Goal: Task Accomplishment & Management: Manage account settings

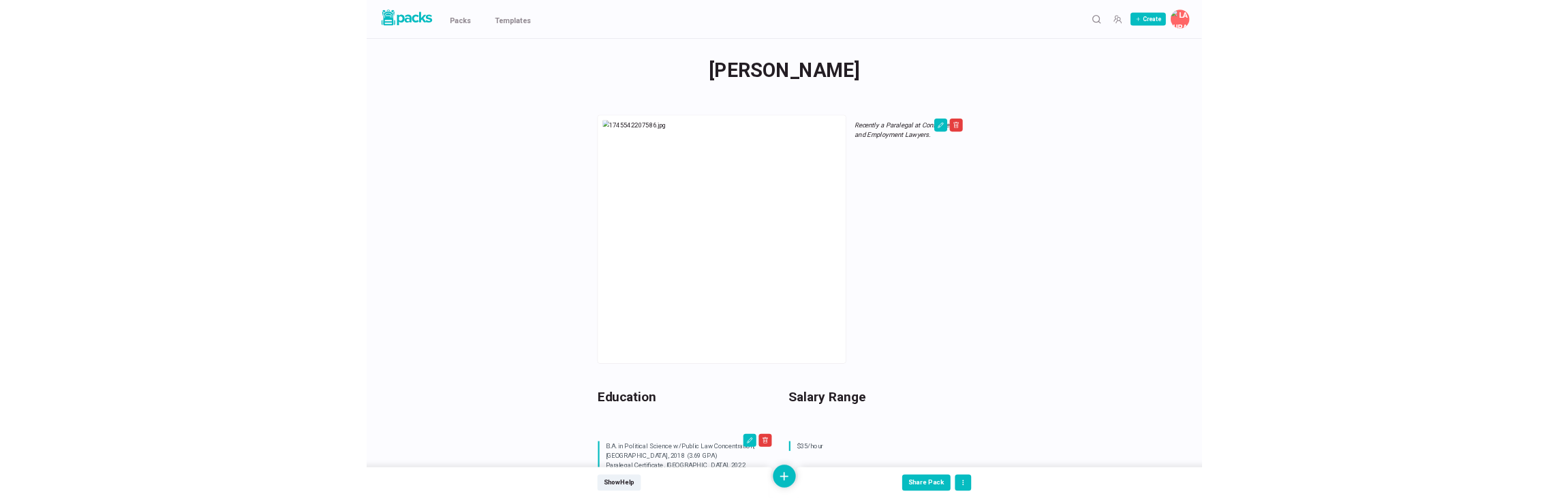
scroll to position [677, 0]
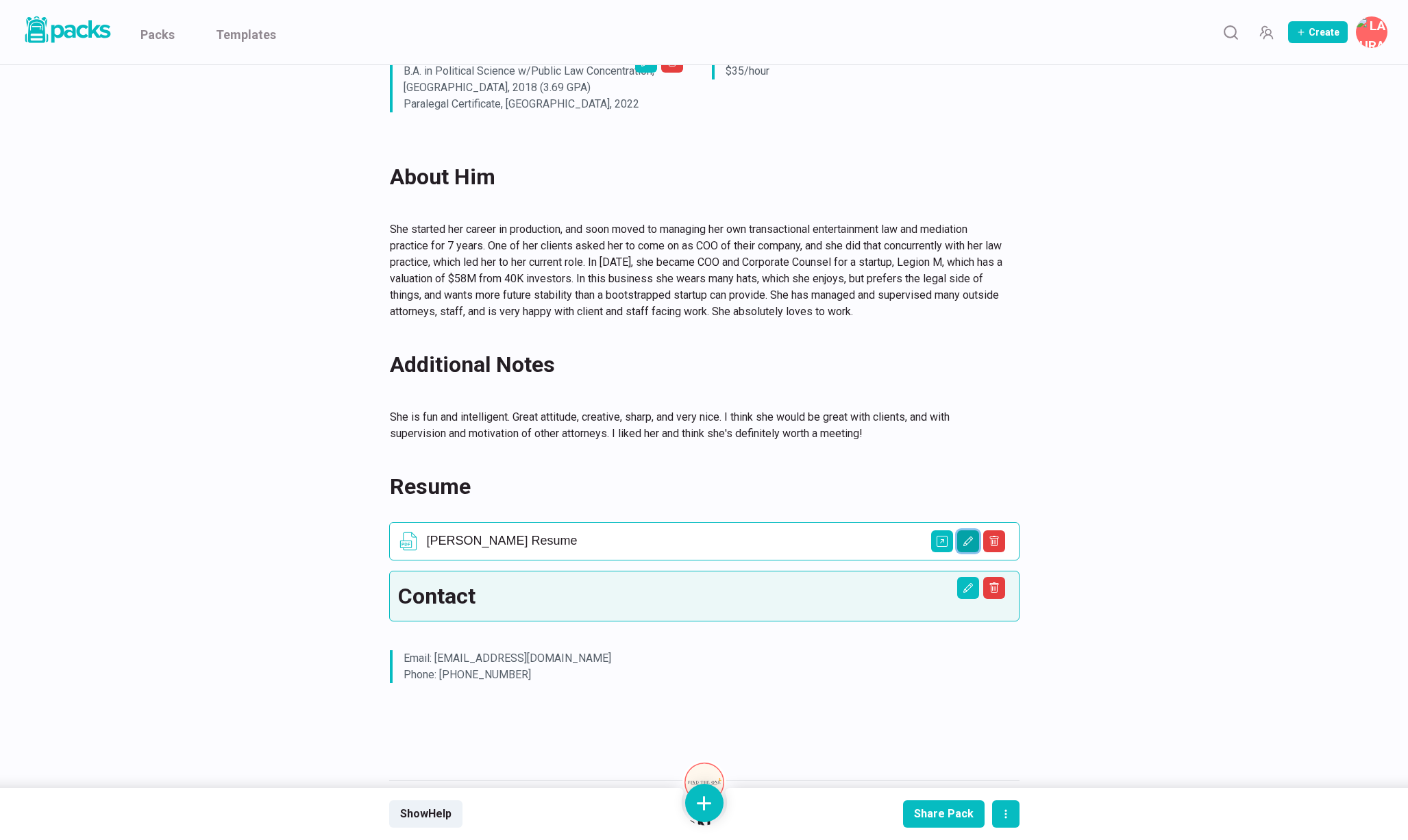
click at [965, 536] on icon "Edit asset" at bounding box center [967, 541] width 11 height 11
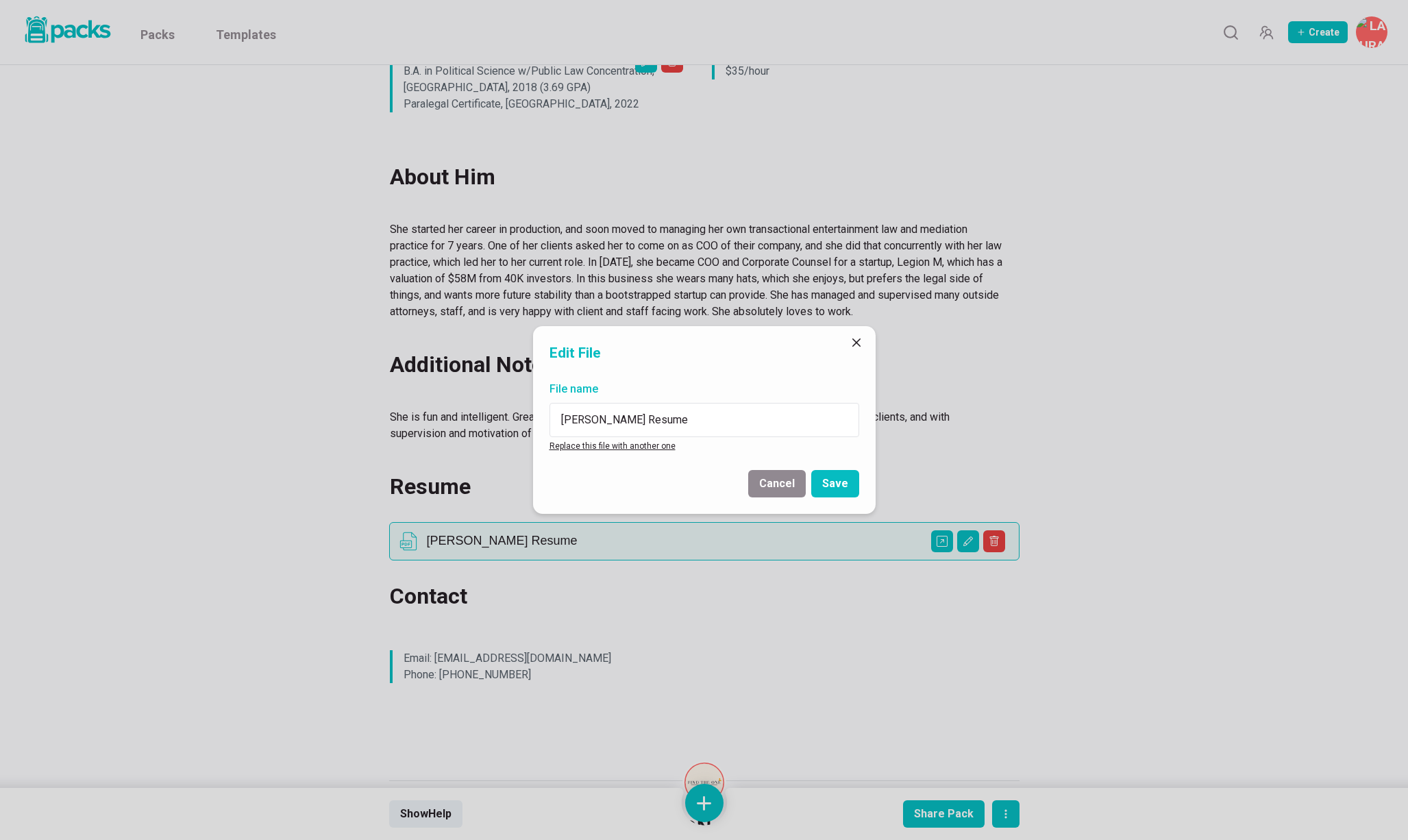
click at [596, 441] on link "Replace this file with another one" at bounding box center [613, 446] width 126 height 9
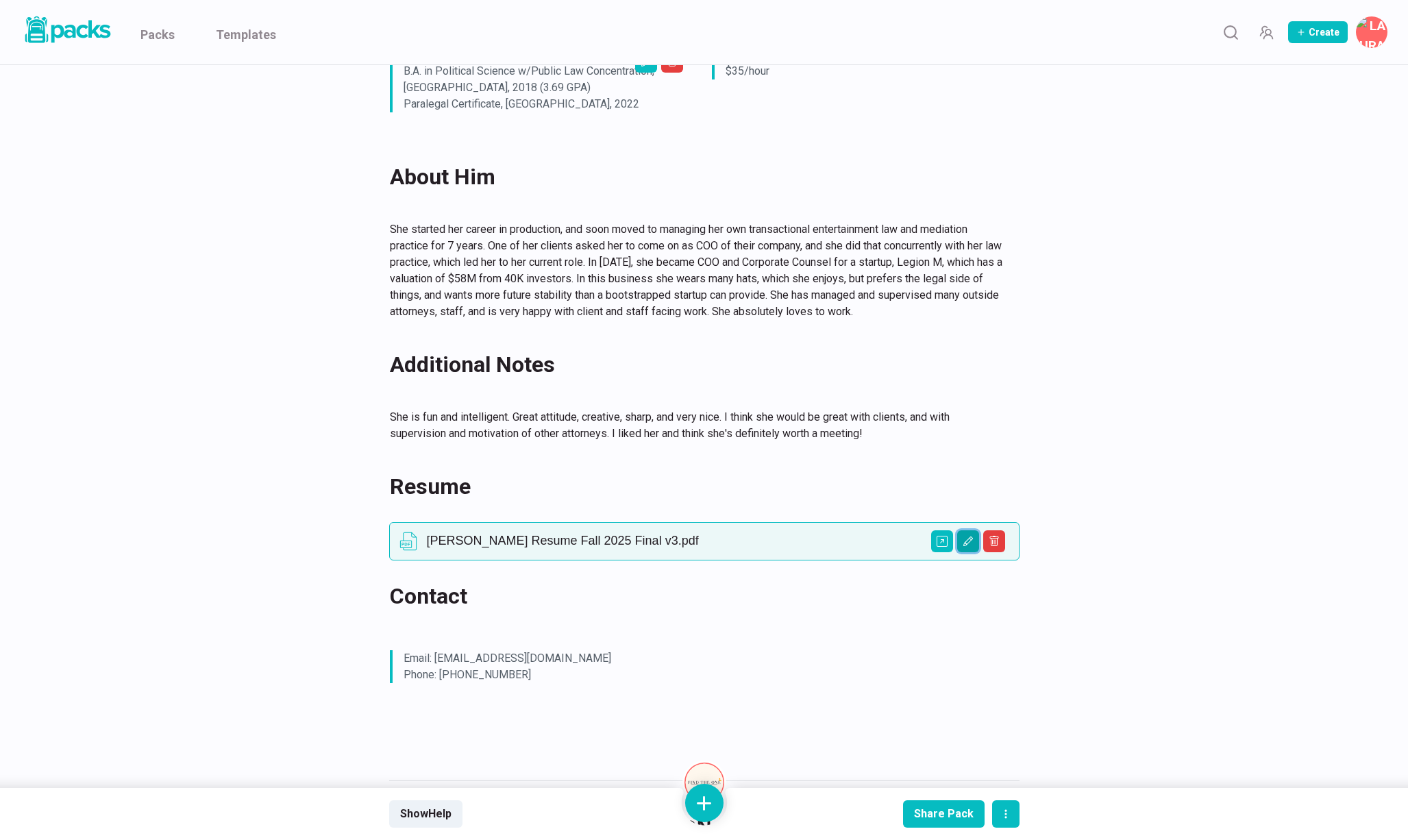
click at [967, 536] on icon "Edit asset" at bounding box center [967, 541] width 11 height 11
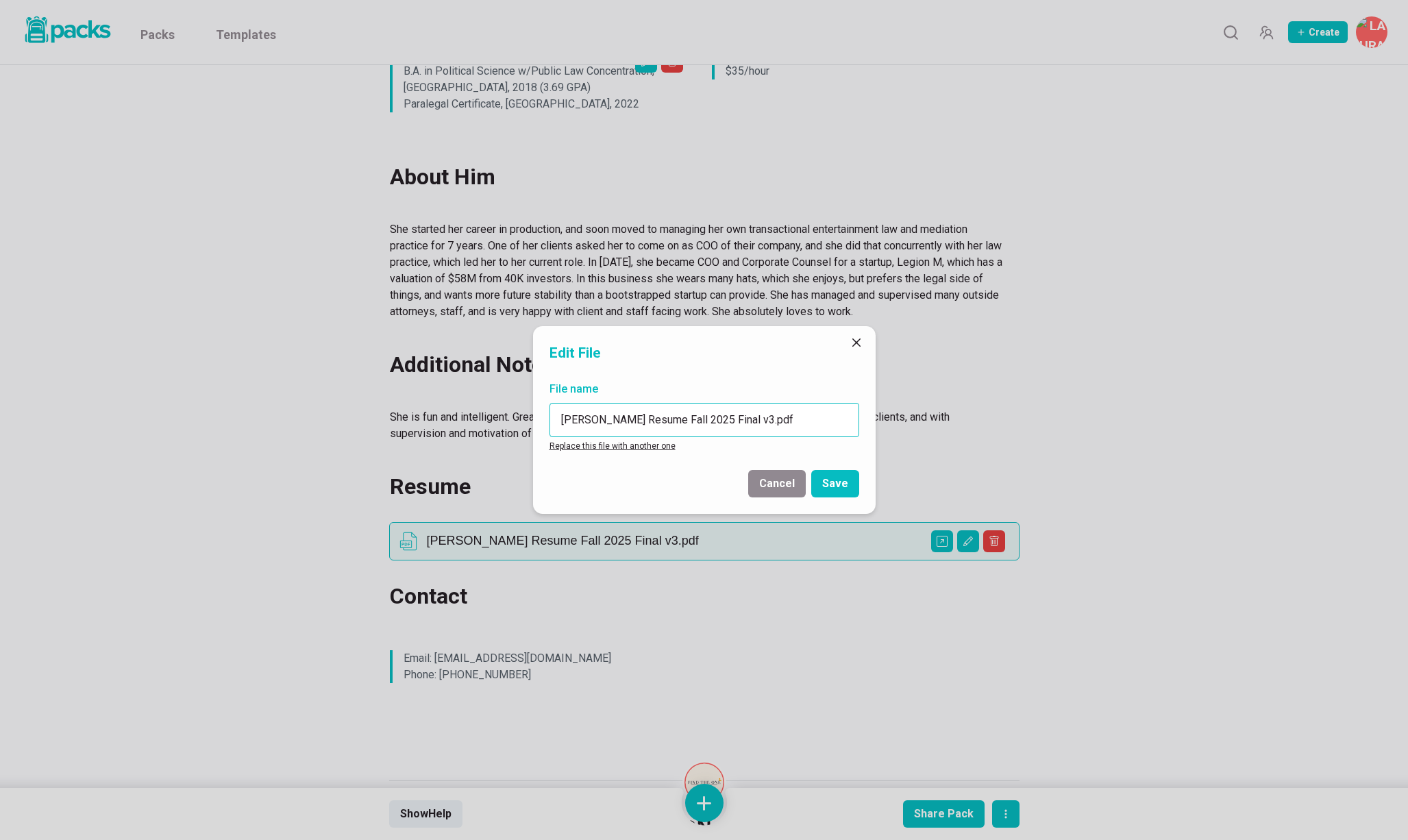
drag, startPoint x: 599, startPoint y: 419, endPoint x: 536, endPoint y: 416, distance: 63.1
click at [536, 416] on div "File name [PERSON_NAME] Resume Fall 2025 Final v3.pdf Replace this file with an…" at bounding box center [704, 417] width 342 height 84
click at [597, 416] on input "[PERSON_NAME] Fall 2025 Final v3.pdf" at bounding box center [704, 420] width 310 height 34
paste input "[PERSON_NAME]"
drag, startPoint x: 672, startPoint y: 416, endPoint x: 760, endPoint y: 416, distance: 88.0
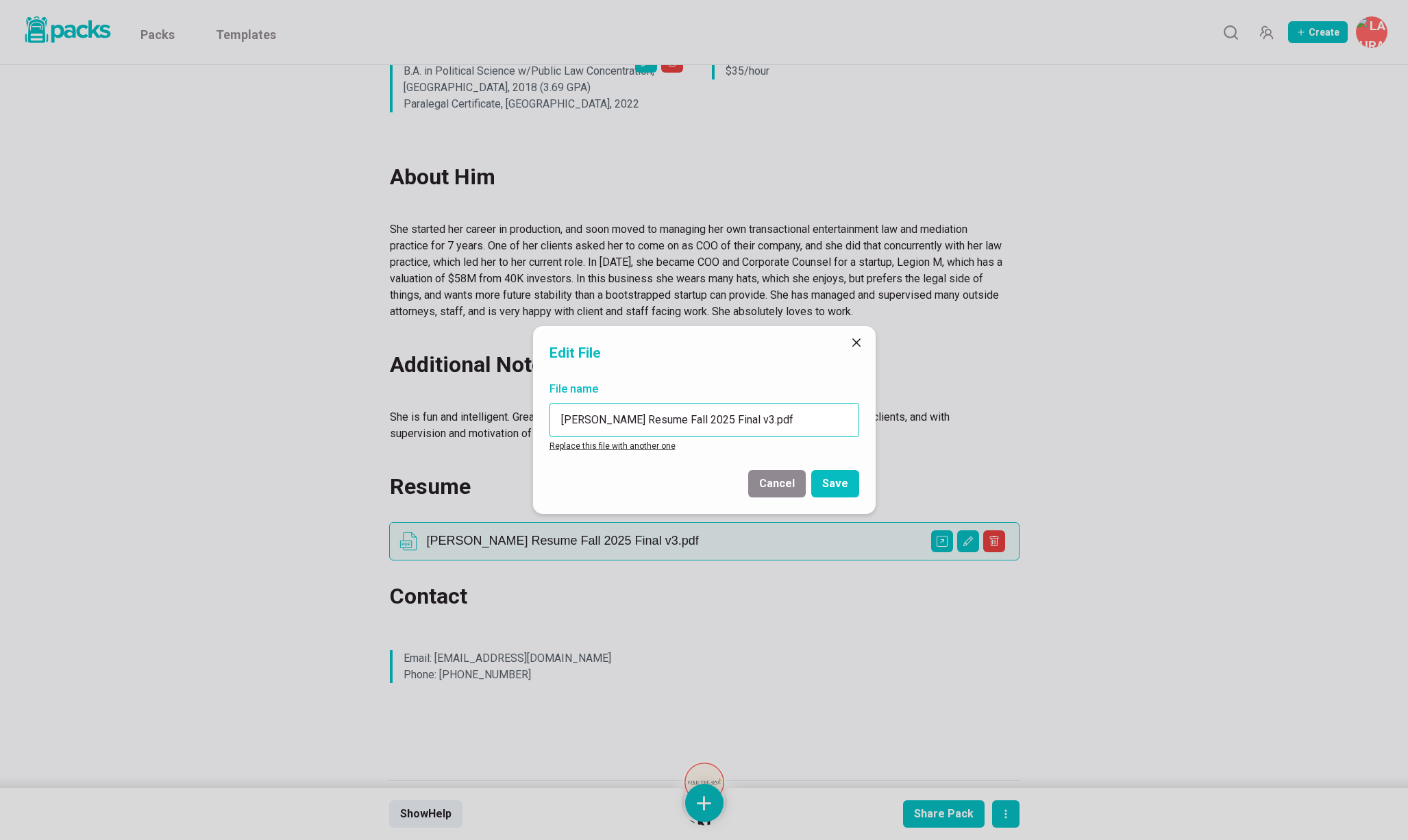
click at [760, 416] on input "[PERSON_NAME] Resume Fall 2025 Final v3.pdf" at bounding box center [704, 420] width 310 height 34
type input "[PERSON_NAME] Resume.pdf"
click at [837, 487] on button "Save" at bounding box center [835, 483] width 48 height 28
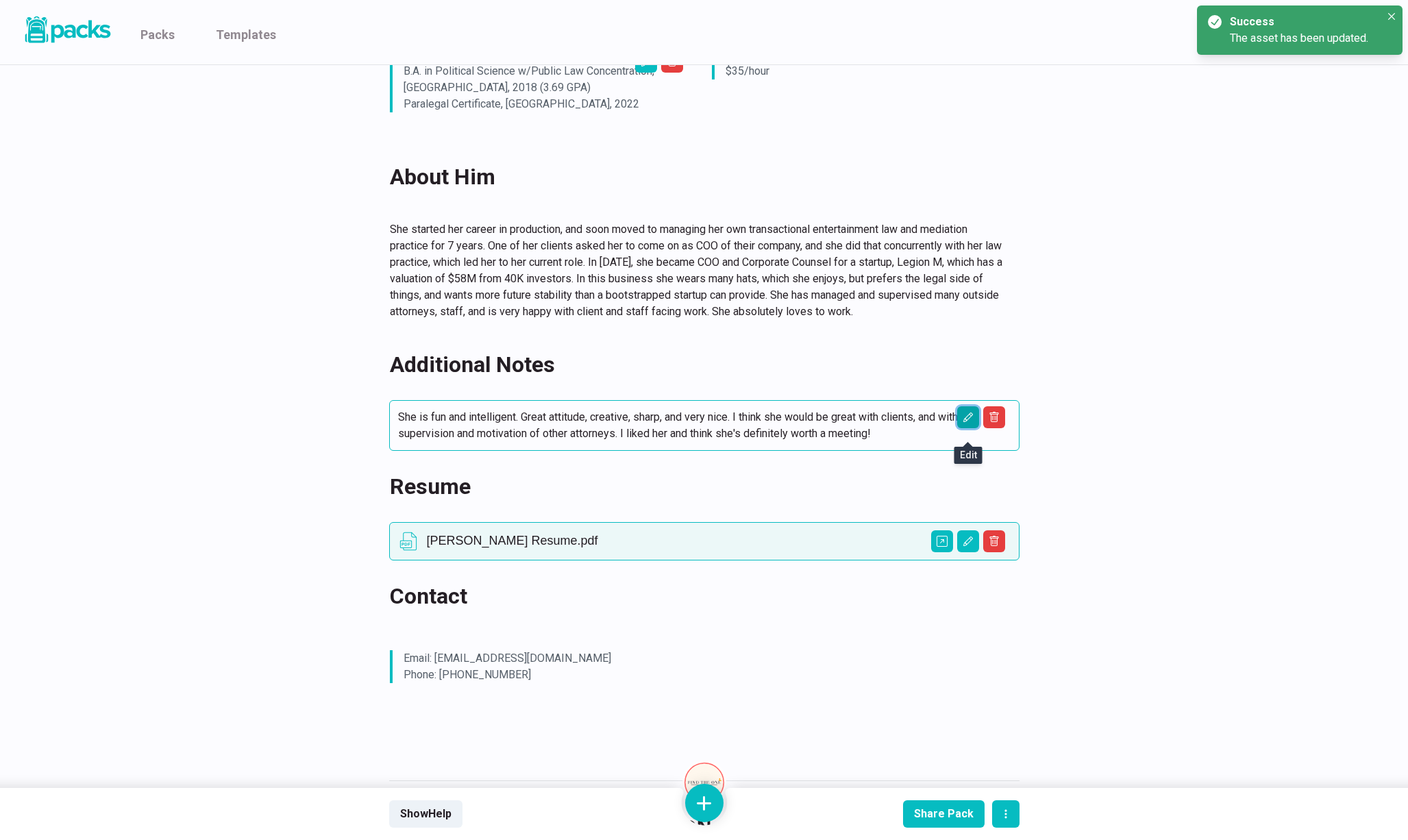
click at [962, 412] on icon "Edit asset" at bounding box center [967, 417] width 11 height 11
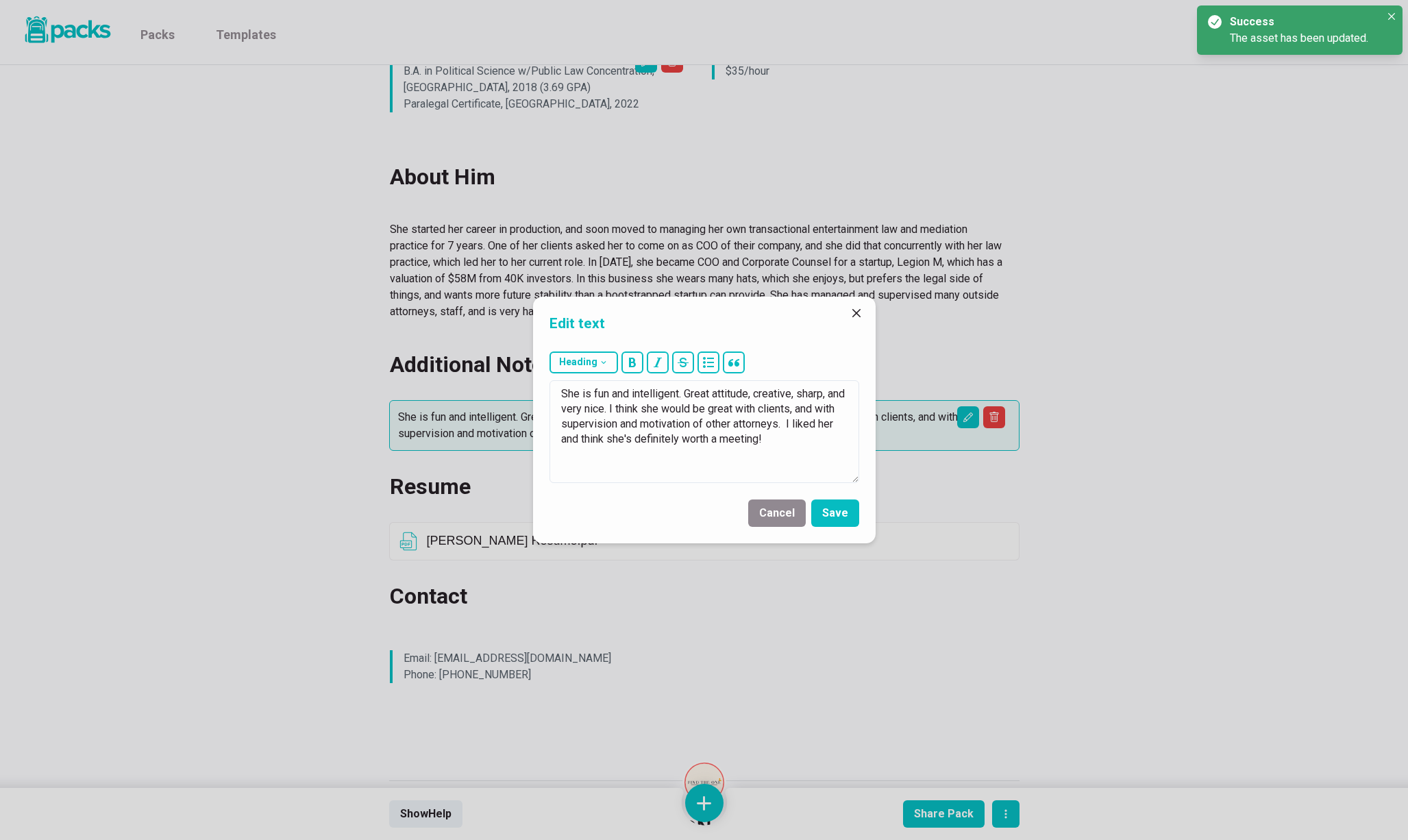
drag, startPoint x: 562, startPoint y: 394, endPoint x: 853, endPoint y: 483, distance: 304.3
click at [853, 483] on div "Heading # H1 ## H2 ### H3 She is fun and intelligent. Great attitude, creative,…" at bounding box center [704, 417] width 342 height 143
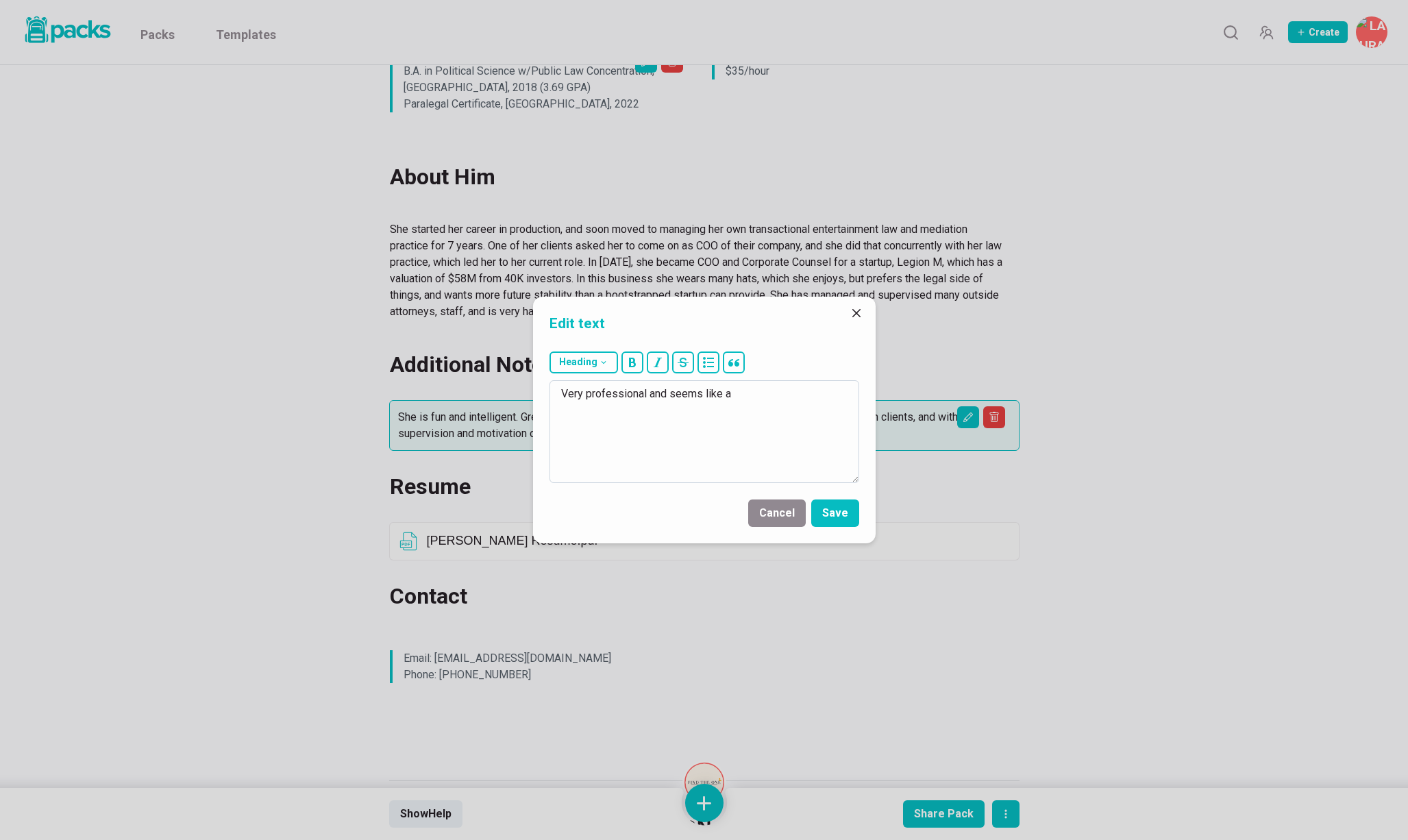
click at [655, 395] on textarea "Very professional and seems like a" at bounding box center [704, 431] width 310 height 102
click at [581, 412] on textarea "He is professional and seems very paassioanbte abot the practcie area." at bounding box center [704, 431] width 310 height 102
click at [761, 392] on textarea "He is professional and seems very paassioanbte abot the practice area." at bounding box center [704, 431] width 310 height 102
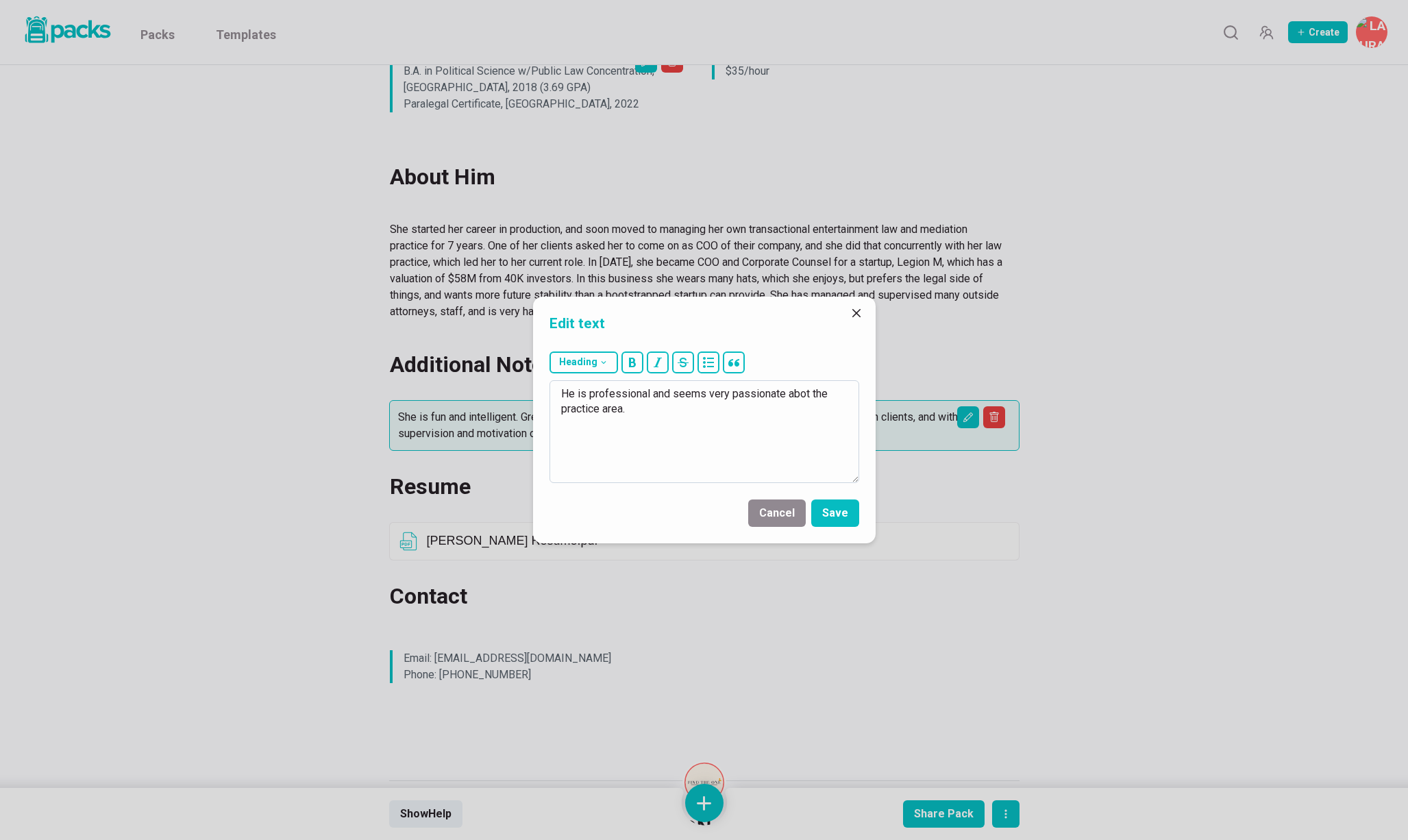
click at [802, 391] on textarea "He is professional and seems very passionate abot the practice area." at bounding box center [704, 431] width 310 height 102
type textarea "He is professional and seems very passionate about the practice area."
click at [827, 508] on button "Save" at bounding box center [835, 513] width 48 height 28
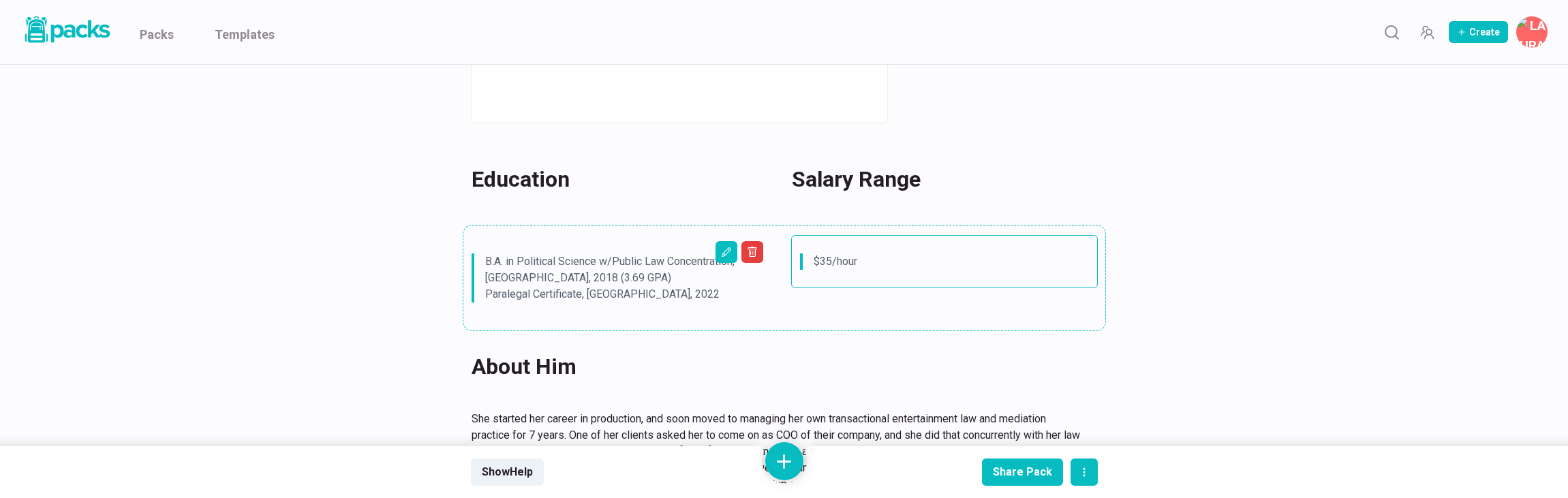
scroll to position [528, 0]
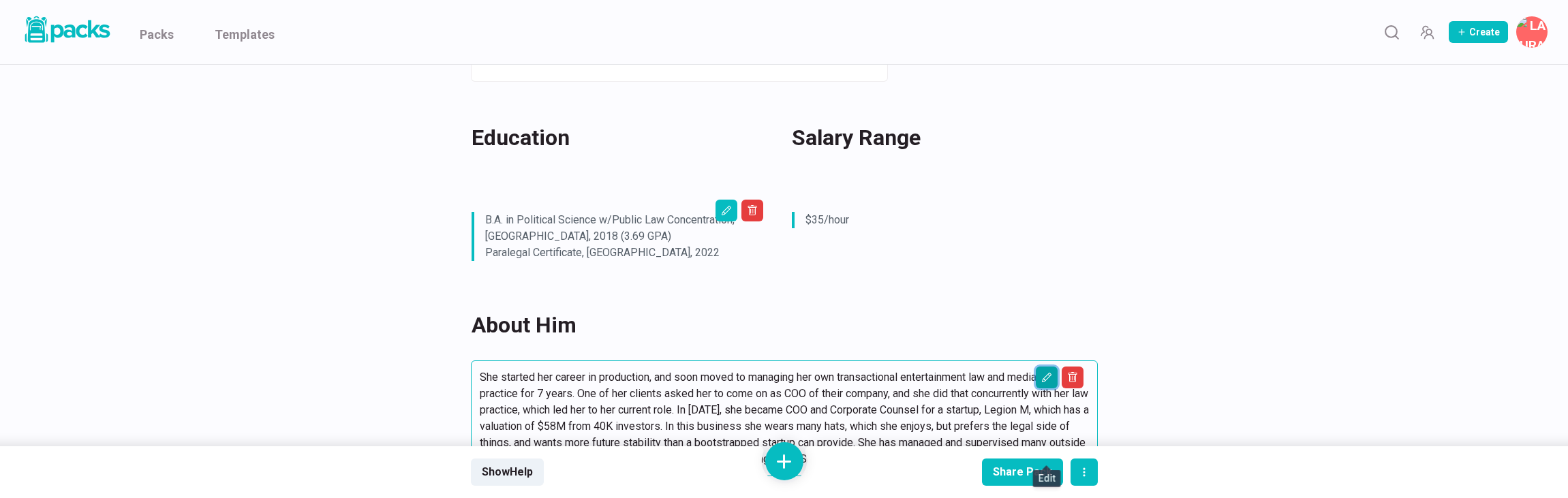
click at [1047, 372] on icon "Edit asset" at bounding box center [1046, 377] width 11 height 11
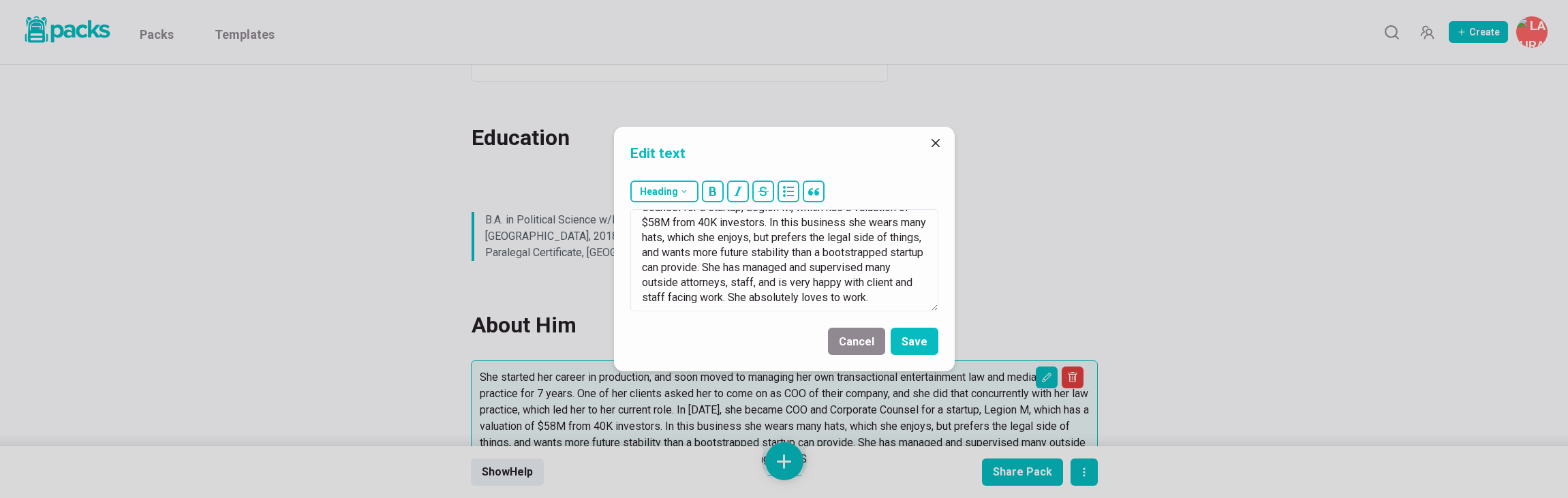
drag, startPoint x: 642, startPoint y: 219, endPoint x: 766, endPoint y: 389, distance: 210.4
click at [766, 389] on div "Edit text Heading # H1 ## H2 ### H3 She started her career in production, and s…" at bounding box center [784, 249] width 1568 height 498
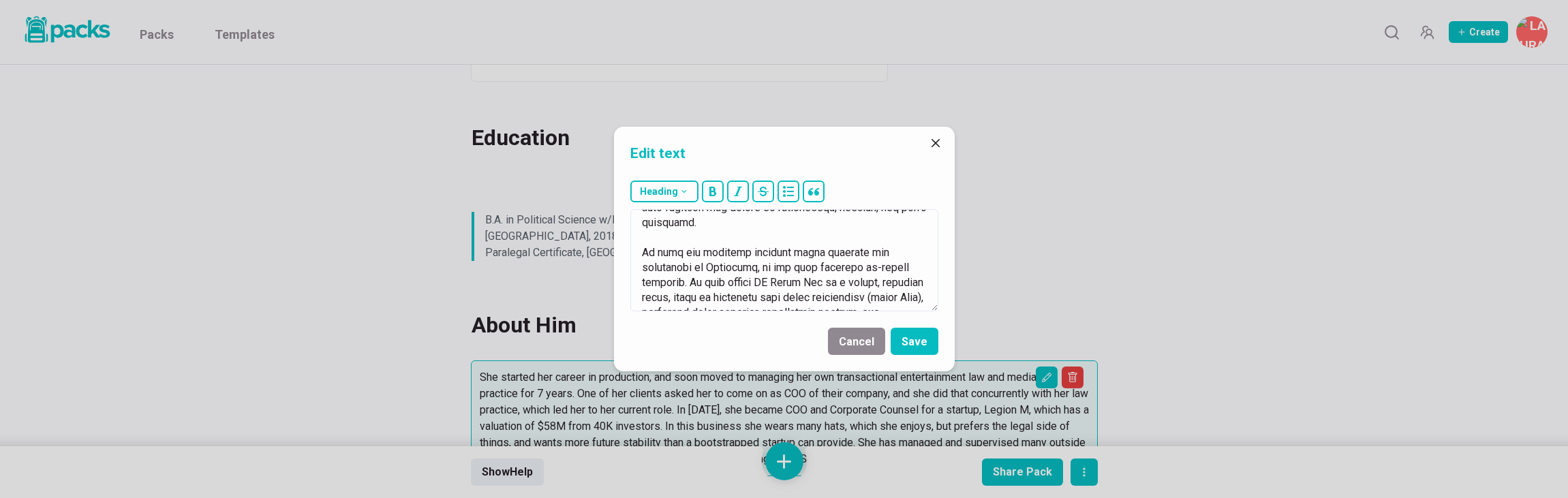
scroll to position [234, 0]
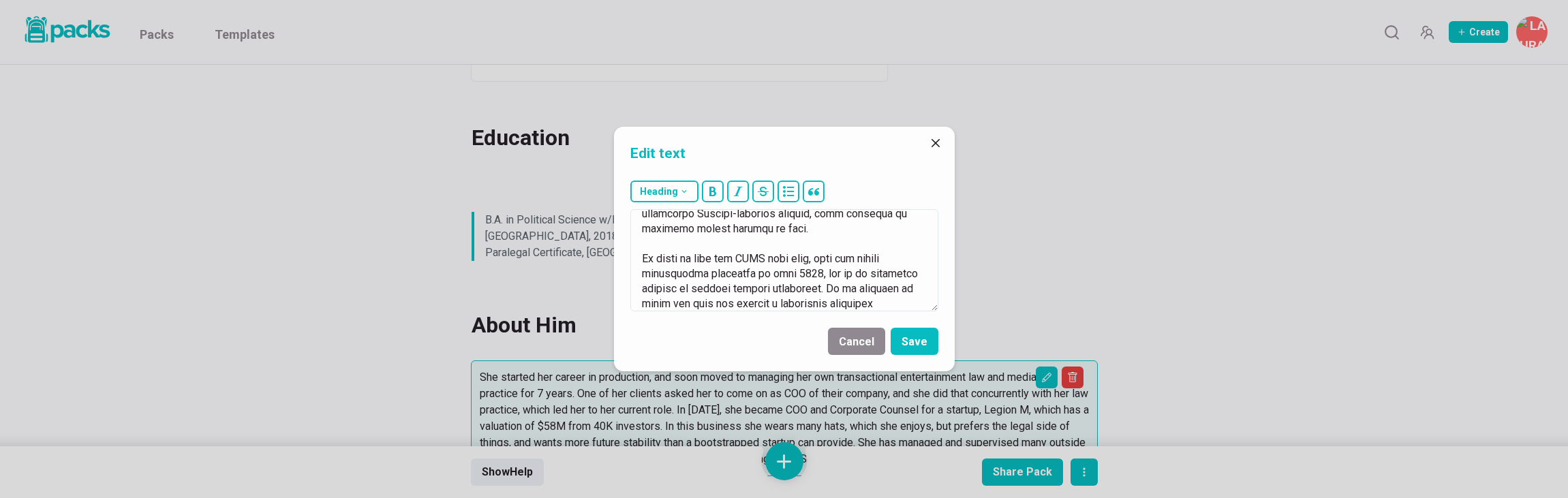
type textarea "Lo ips dolorsitam co a elitsedd eiu temporinci utl etdolorem, aliquaen admi ven…"
click at [919, 342] on button "Save" at bounding box center [914, 341] width 48 height 28
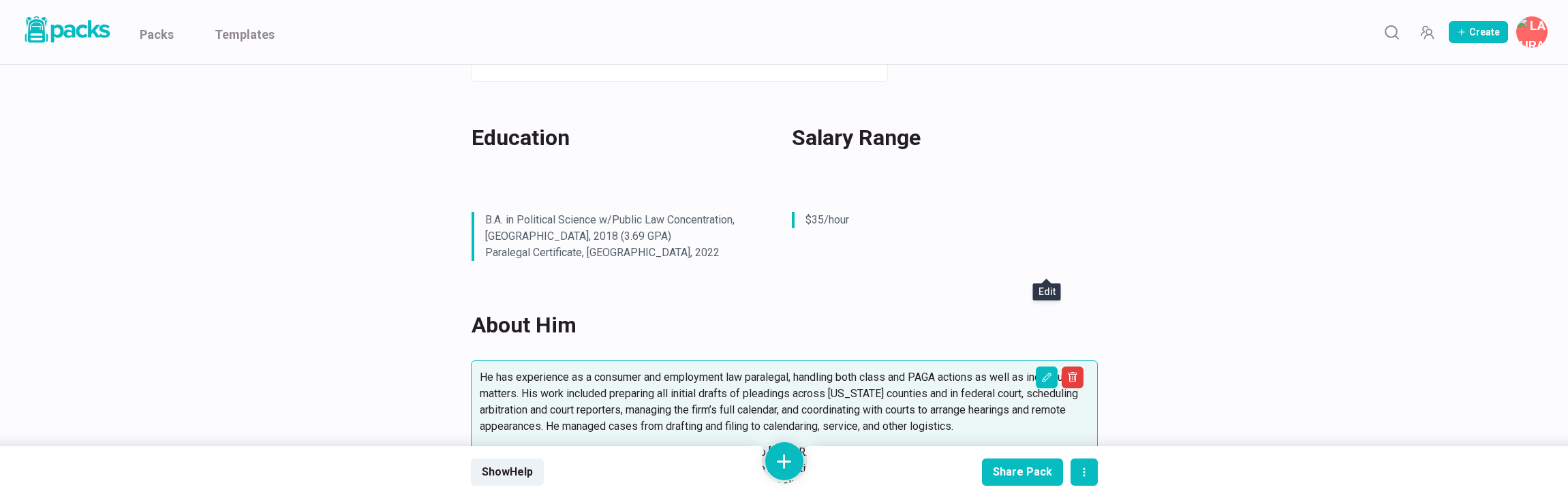
click at [1253, 247] on div "[PERSON_NAME] [PERSON_NAME] Recently a Paralegal at Consumer and Employment Law…" at bounding box center [784, 324] width 1022 height 1573
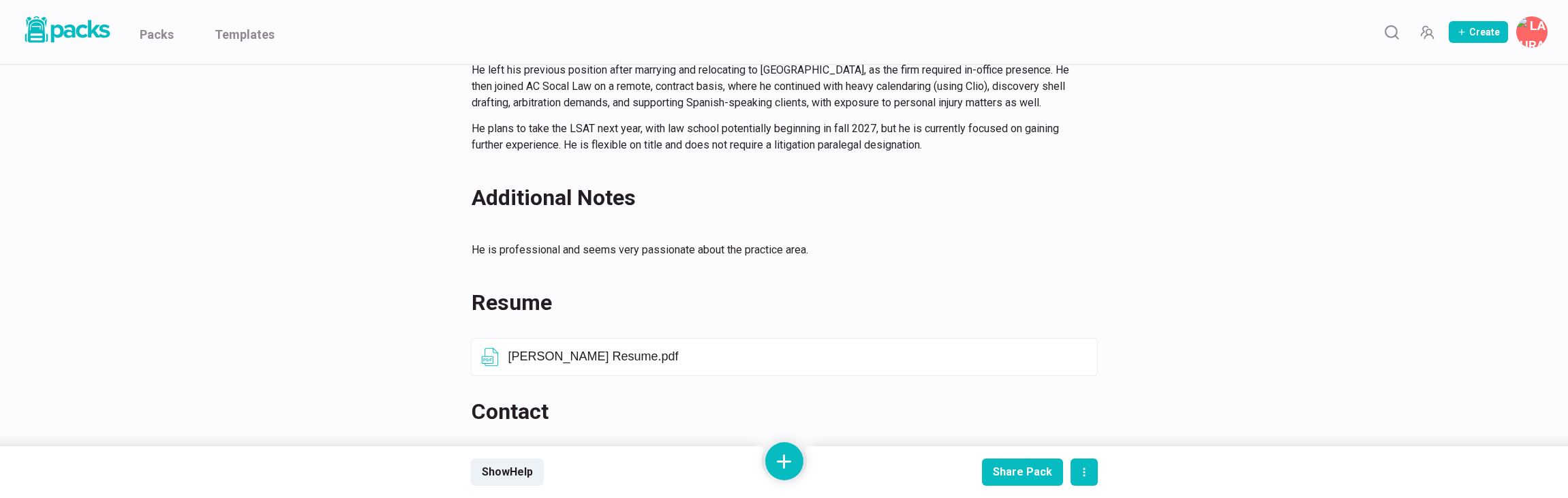
scroll to position [918, 0]
